Goal: Find contact information: Find contact information

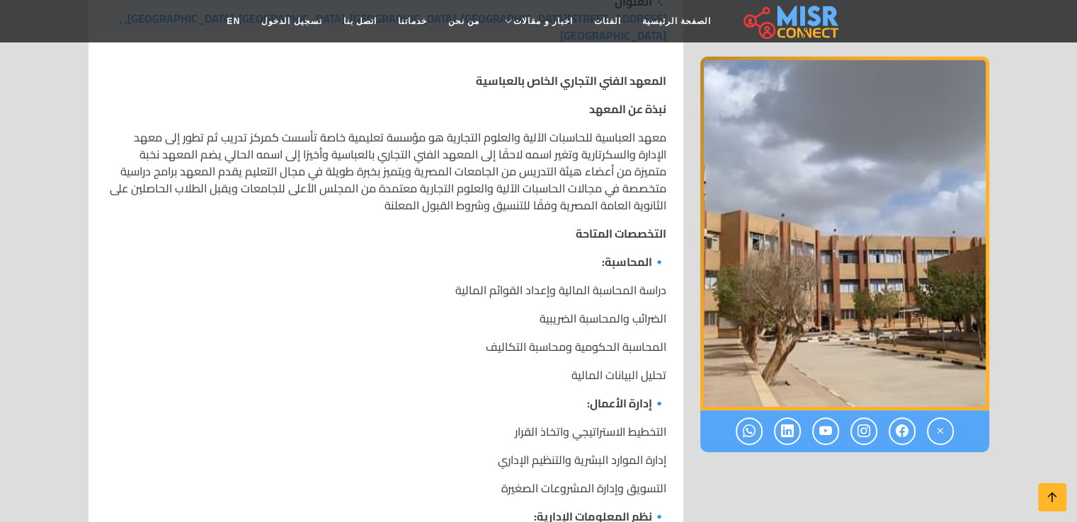
scroll to position [425, 0]
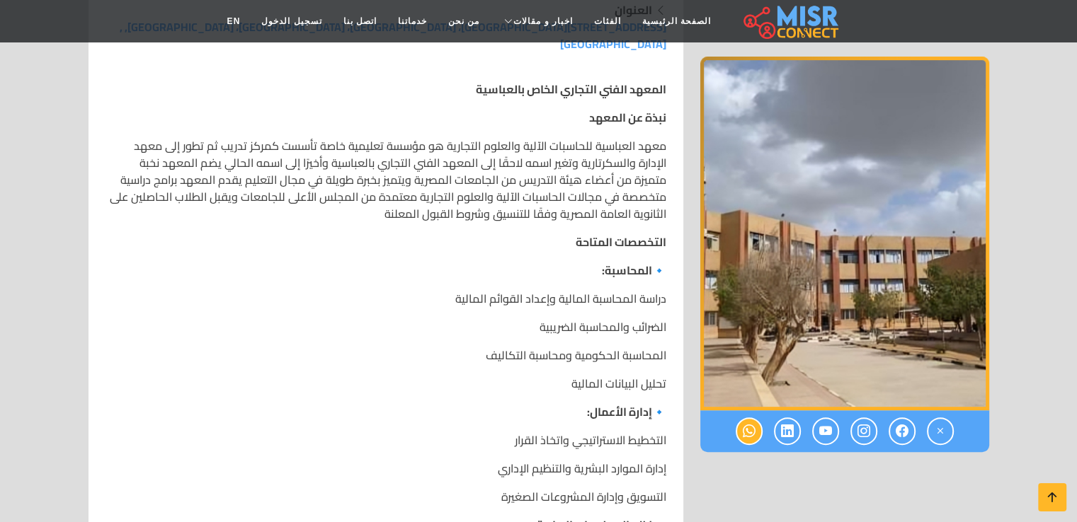
click at [753, 436] on icon at bounding box center [748, 431] width 13 height 23
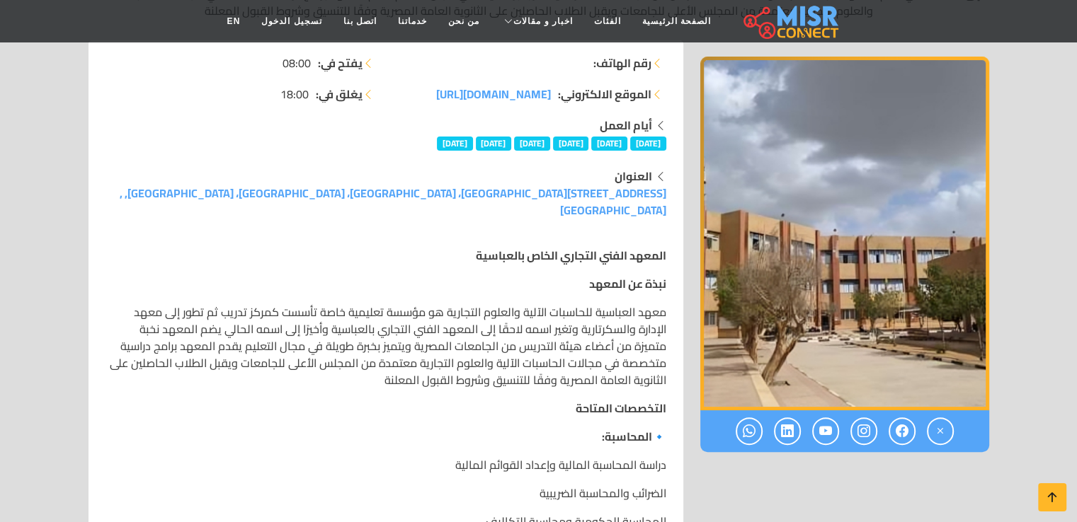
scroll to position [283, 0]
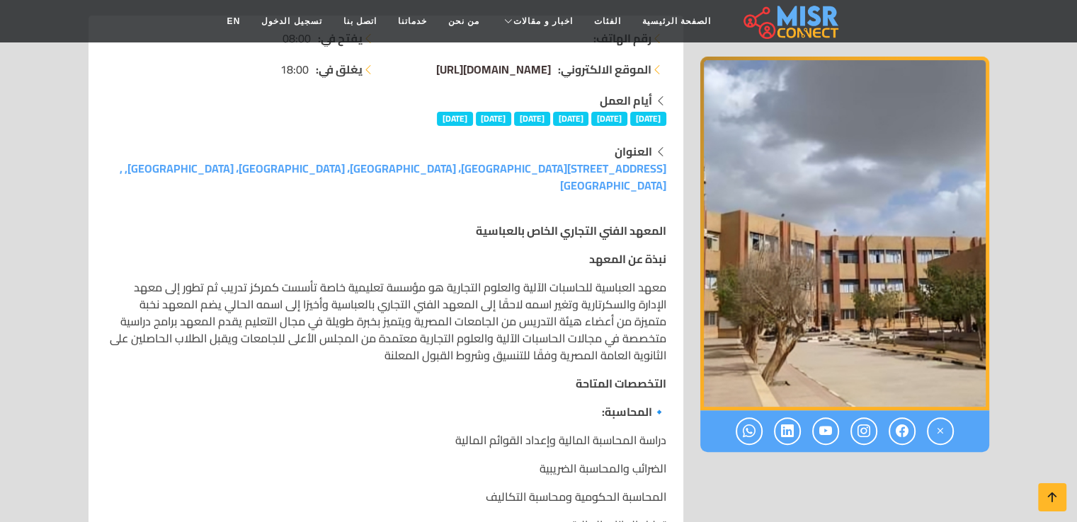
click at [510, 67] on span "[DOMAIN_NAME][URL]" at bounding box center [493, 69] width 115 height 21
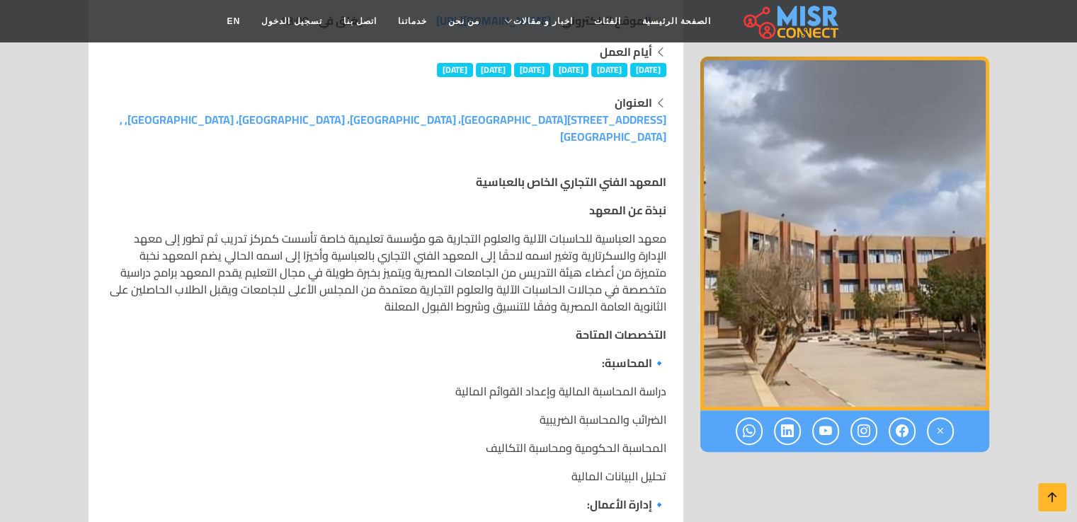
scroll to position [425, 0]
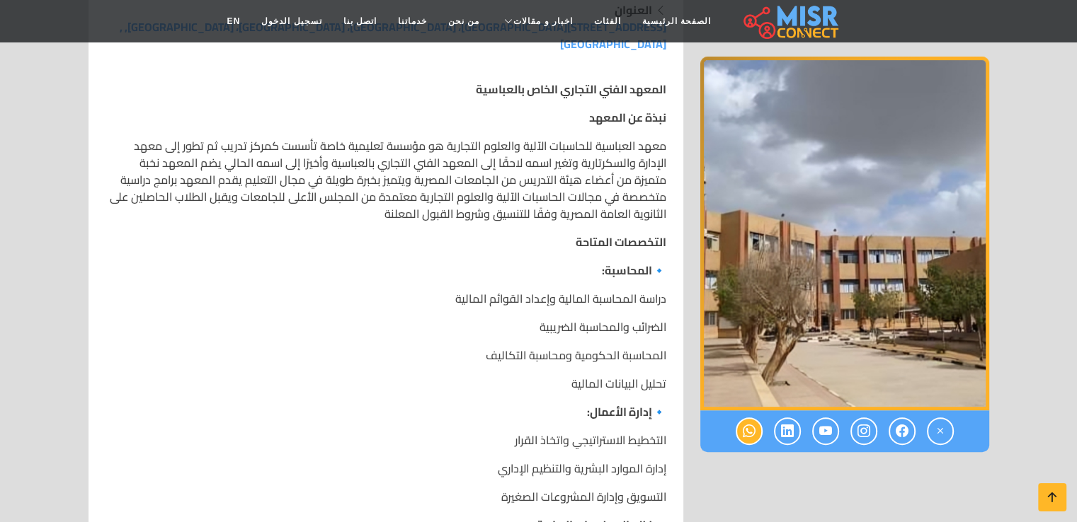
click at [753, 436] on icon at bounding box center [748, 431] width 13 height 23
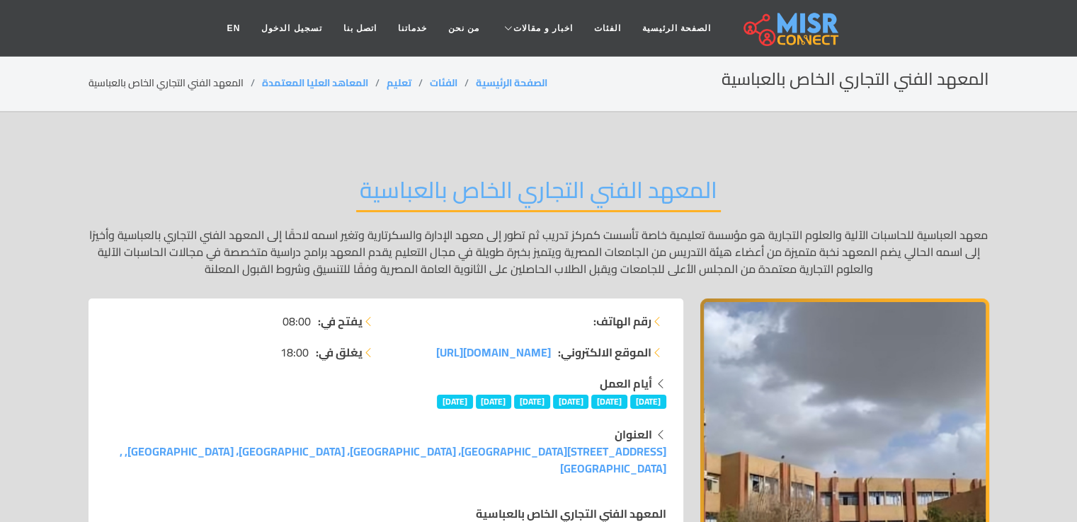
click at [753, 436] on img "1 / 1" at bounding box center [844, 476] width 289 height 354
click at [541, 321] on li "رقم الهاتف:" at bounding box center [530, 321] width 272 height 17
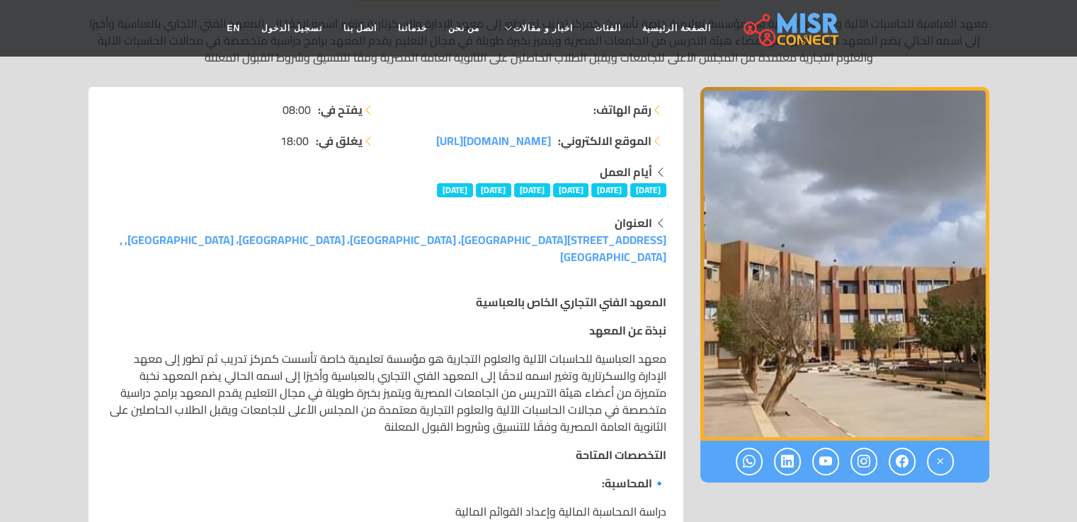
scroll to position [212, 0]
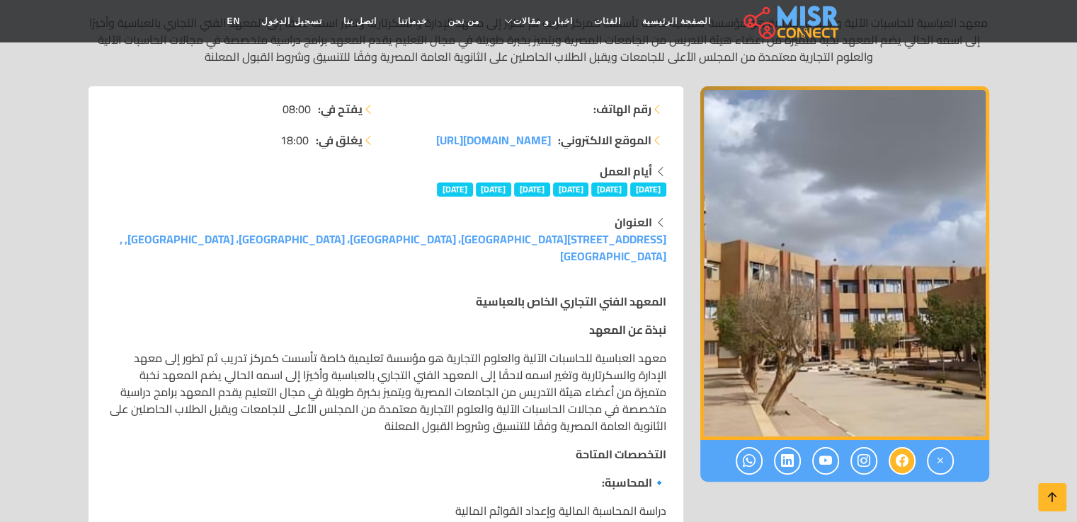
click at [902, 468] on icon at bounding box center [901, 460] width 13 height 23
